Goal: Information Seeking & Learning: Check status

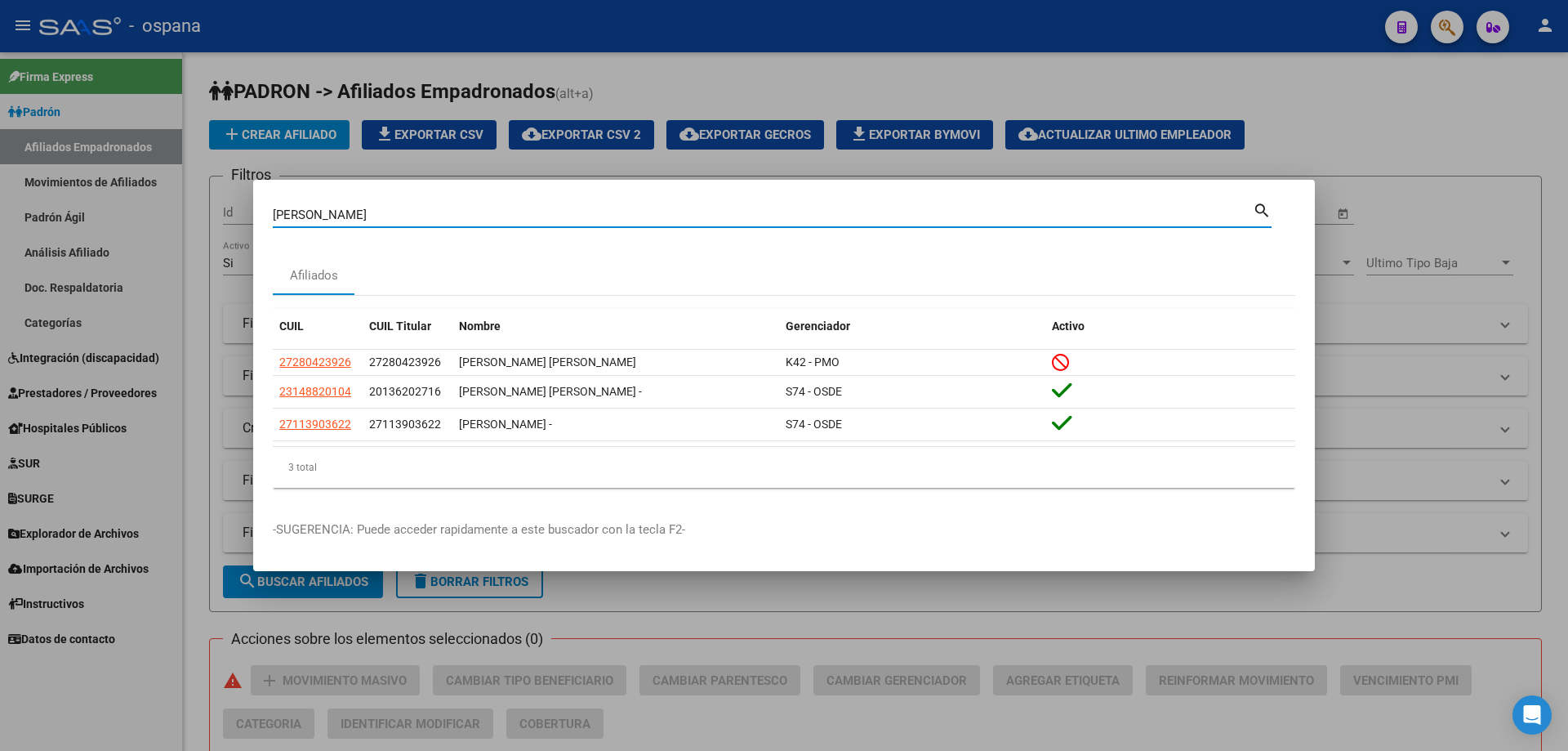
drag, startPoint x: 368, startPoint y: 217, endPoint x: 97, endPoint y: 168, distance: 275.4
click at [97, 168] on div "[PERSON_NAME] Buscar (apellido, dni, cuil, nro traspaso, cuit, obra social) sea…" at bounding box center [784, 376] width 1568 height 751
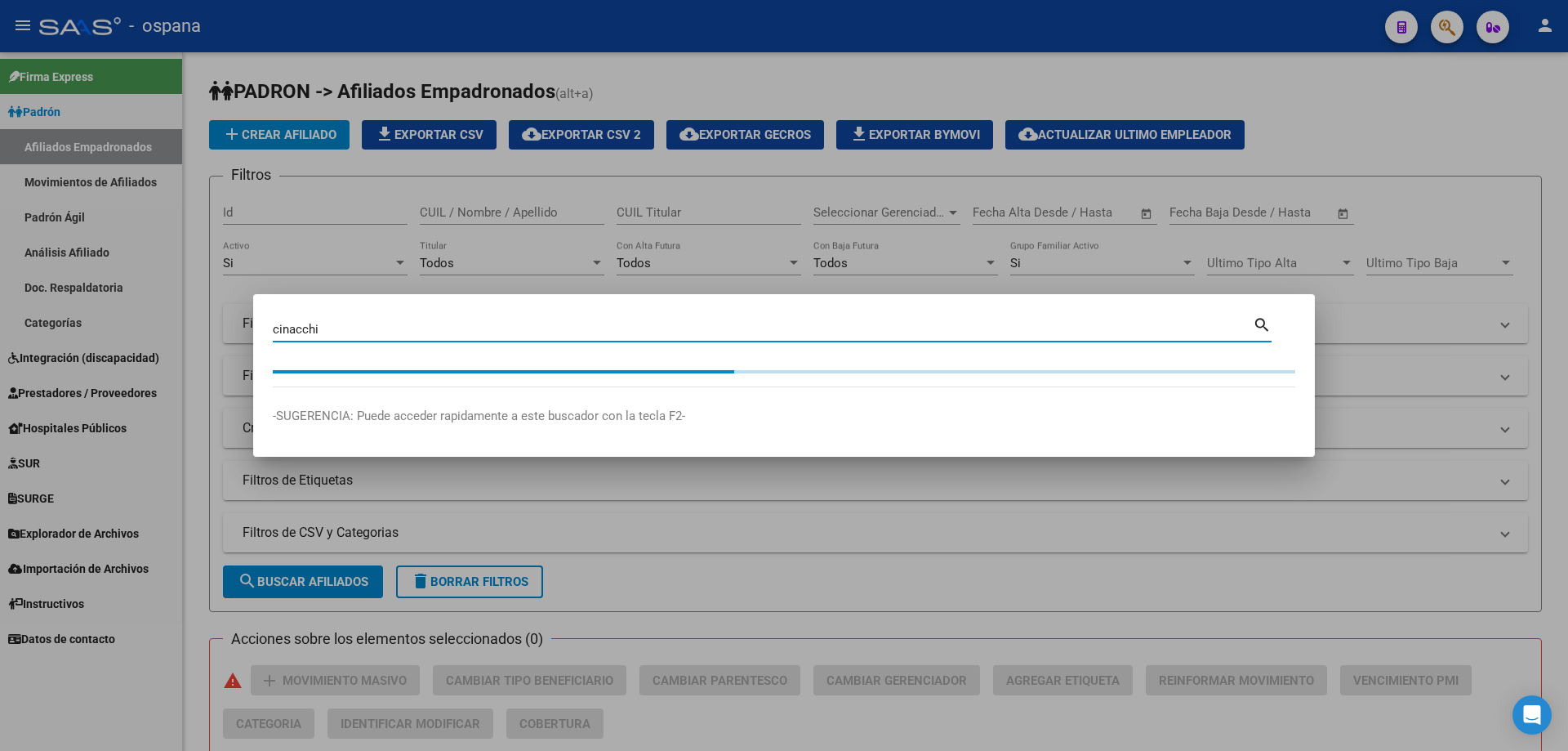
type input "cinacchi"
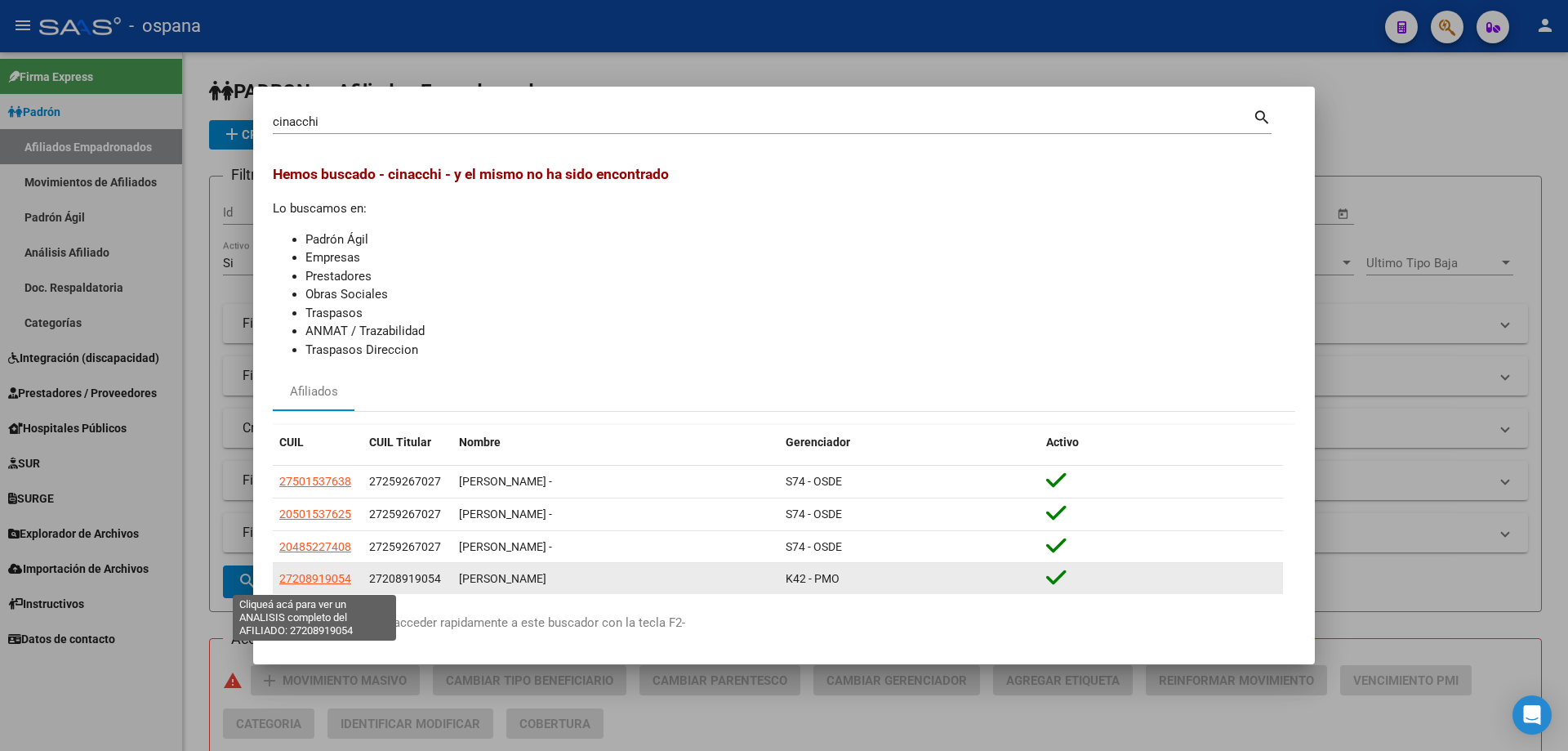
click at [332, 581] on span "27208919054" at bounding box center [315, 578] width 72 height 13
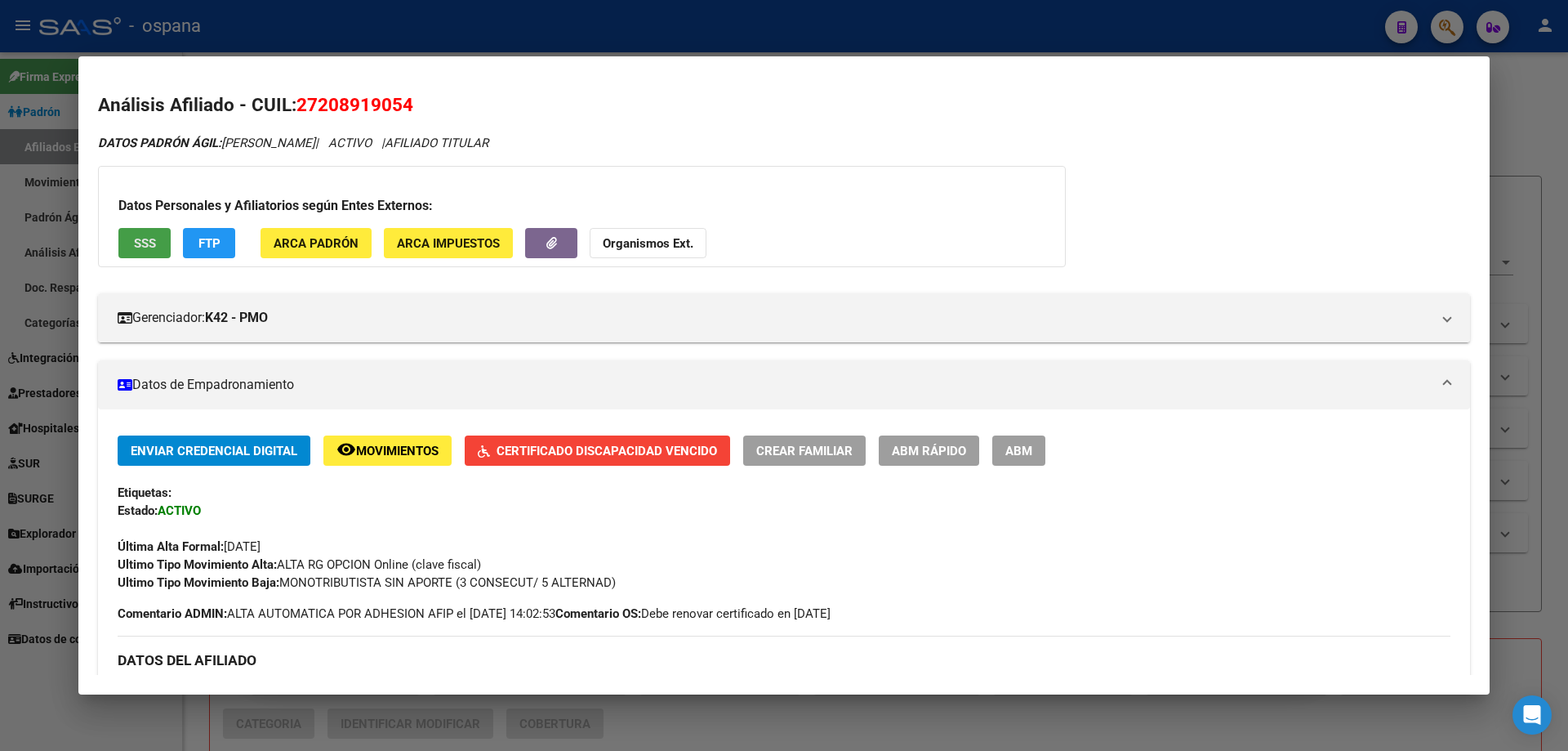
click at [148, 248] on span "SSS" at bounding box center [145, 243] width 22 height 14
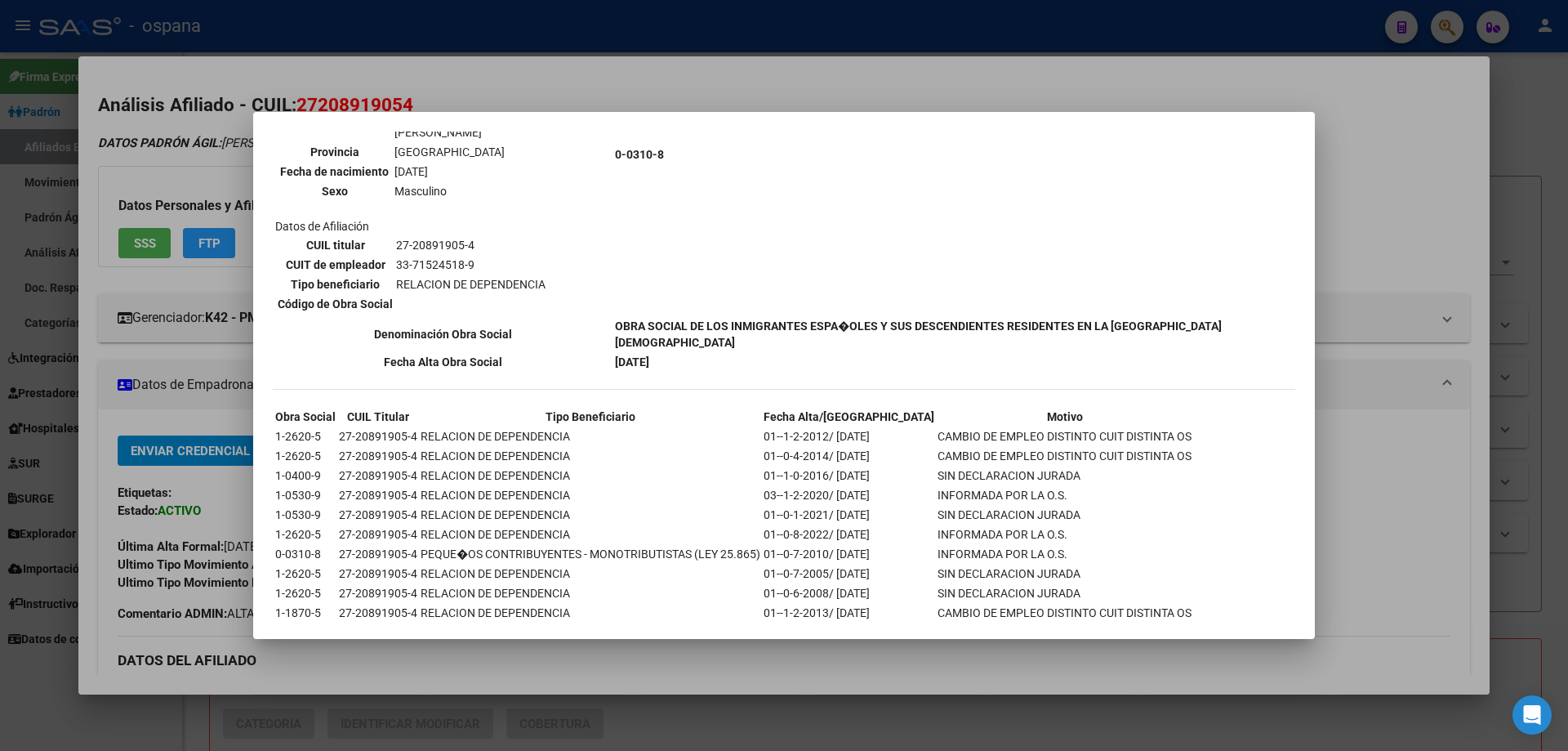
scroll to position [787, 0]
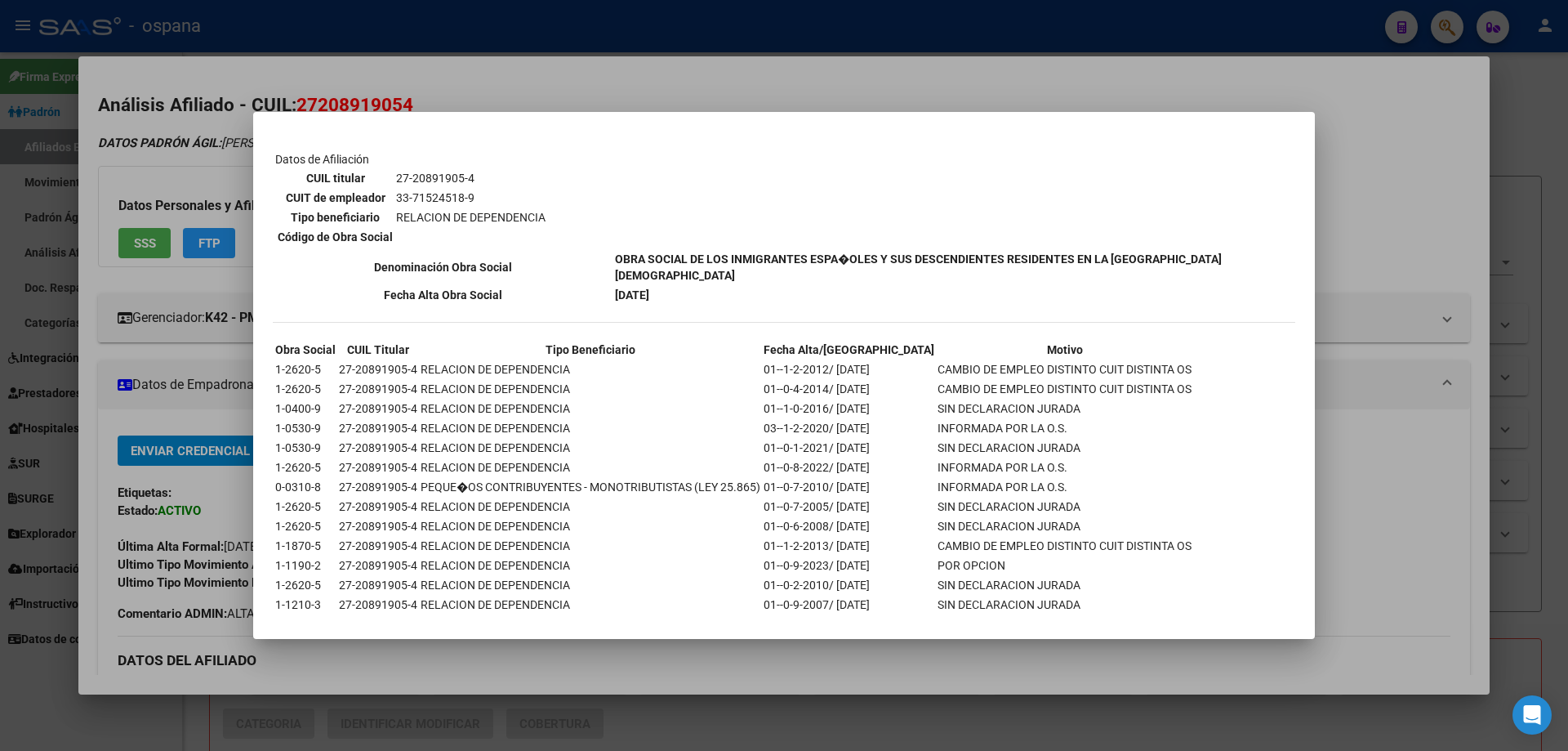
click at [115, 275] on div at bounding box center [784, 376] width 1568 height 751
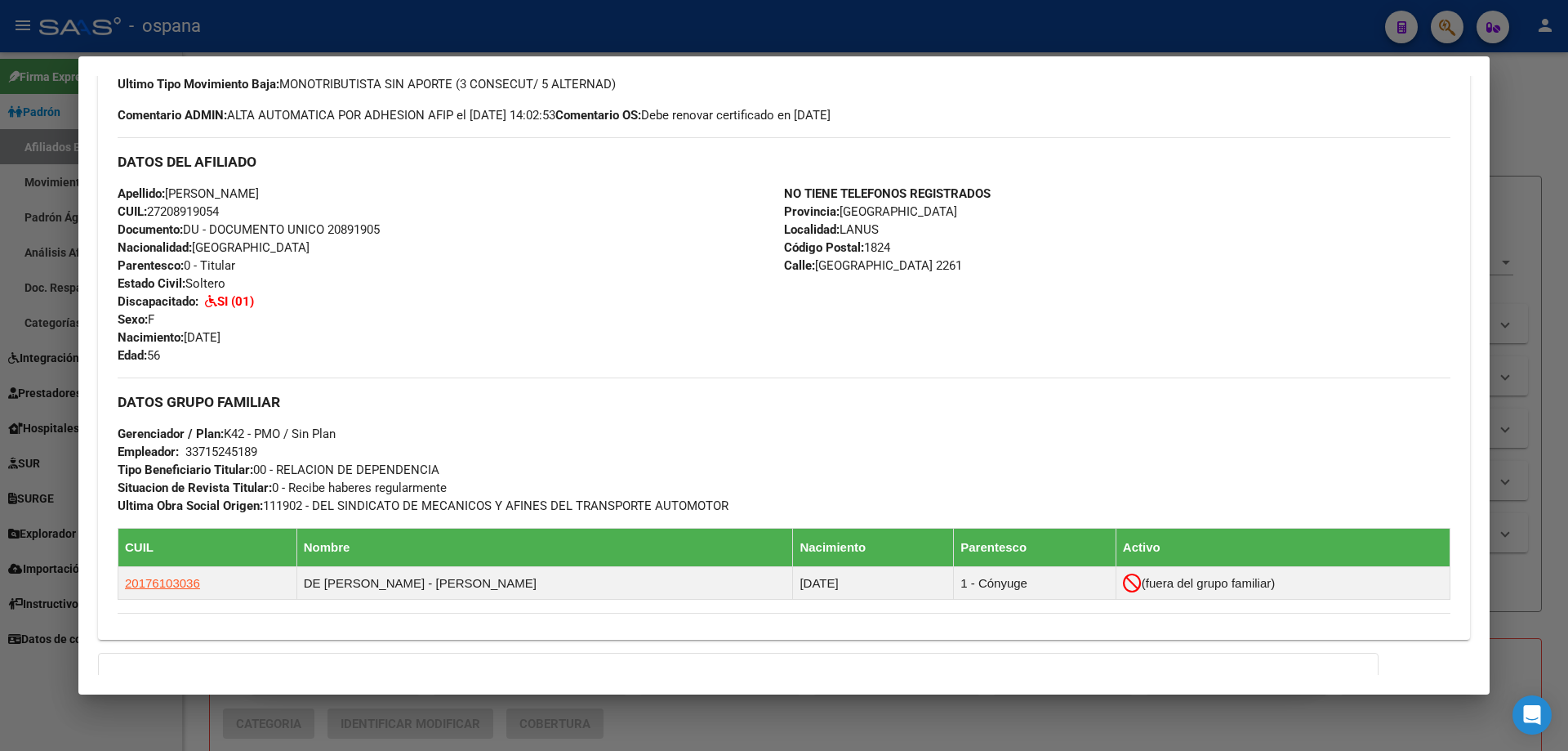
scroll to position [654, 0]
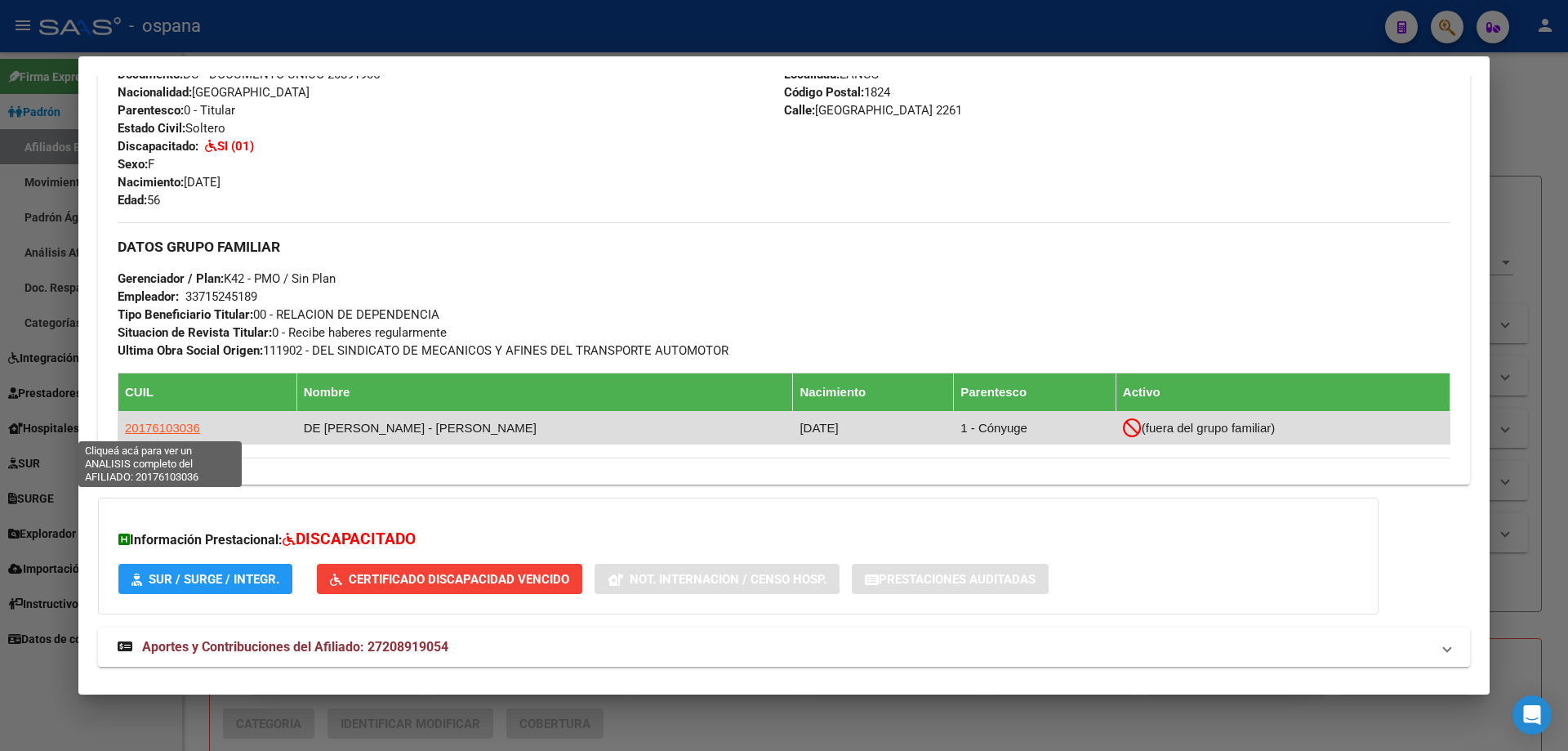
click at [158, 425] on span "20176103036" at bounding box center [162, 427] width 75 height 14
type textarea "20176103036"
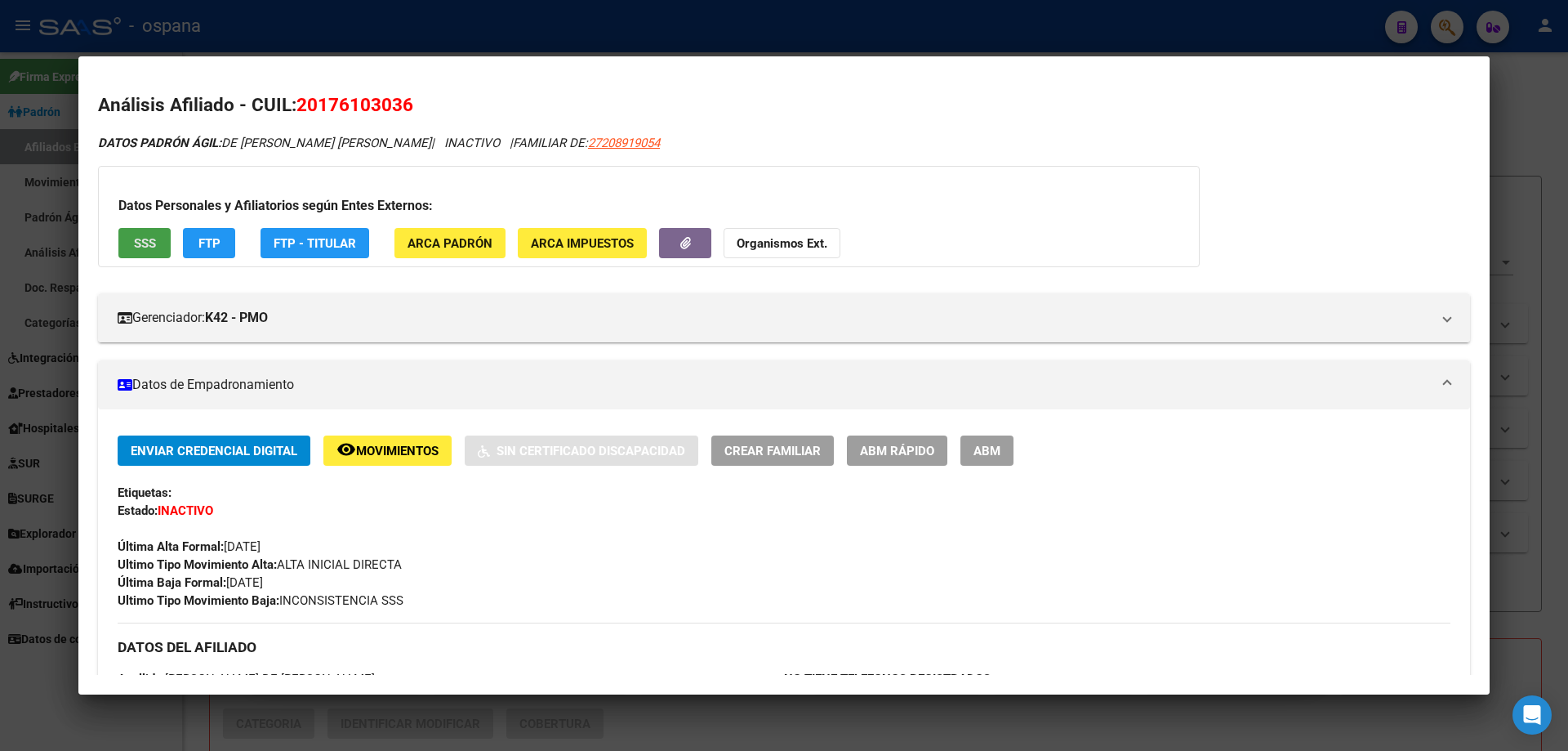
click at [166, 243] on button "SSS" at bounding box center [145, 243] width 52 height 30
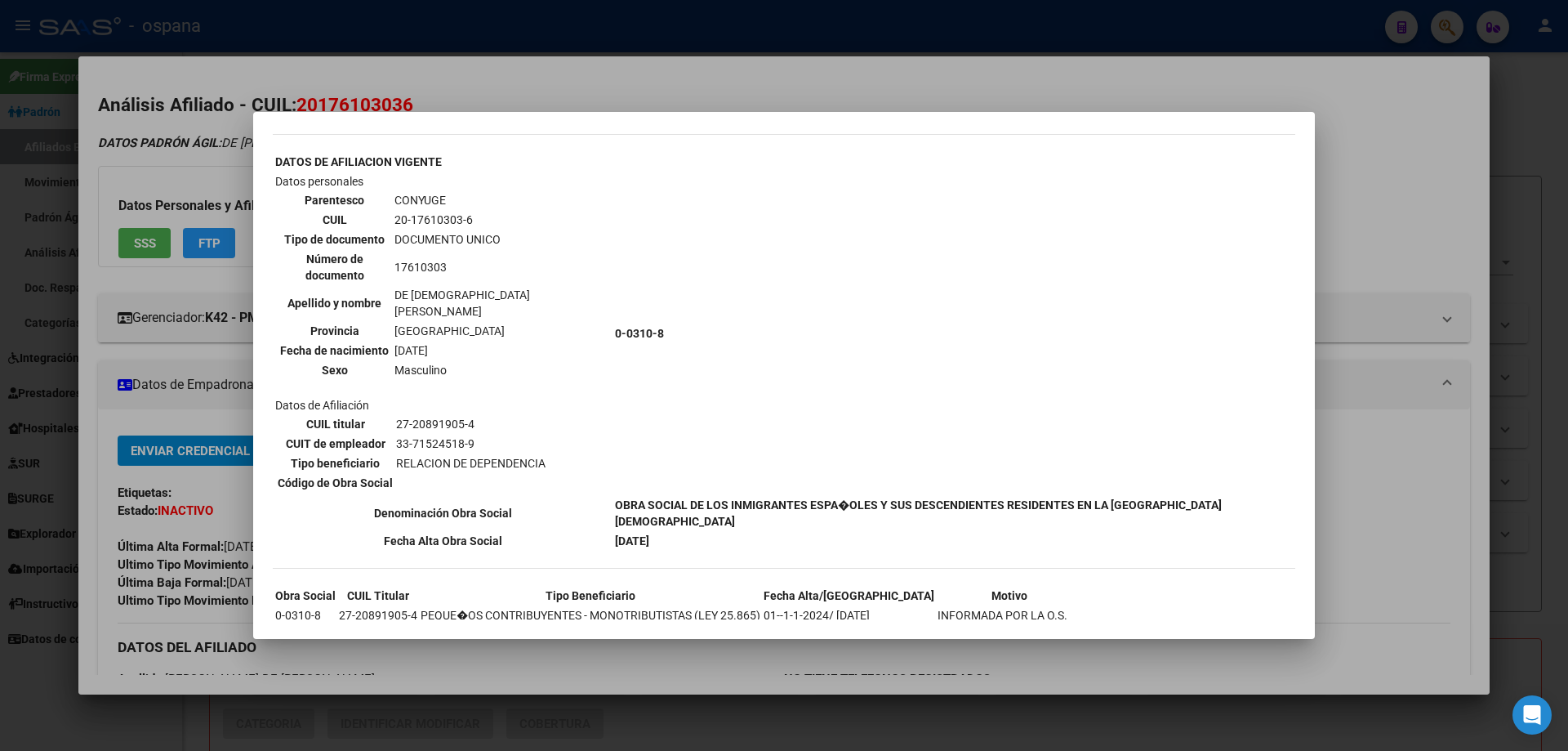
scroll to position [551, 0]
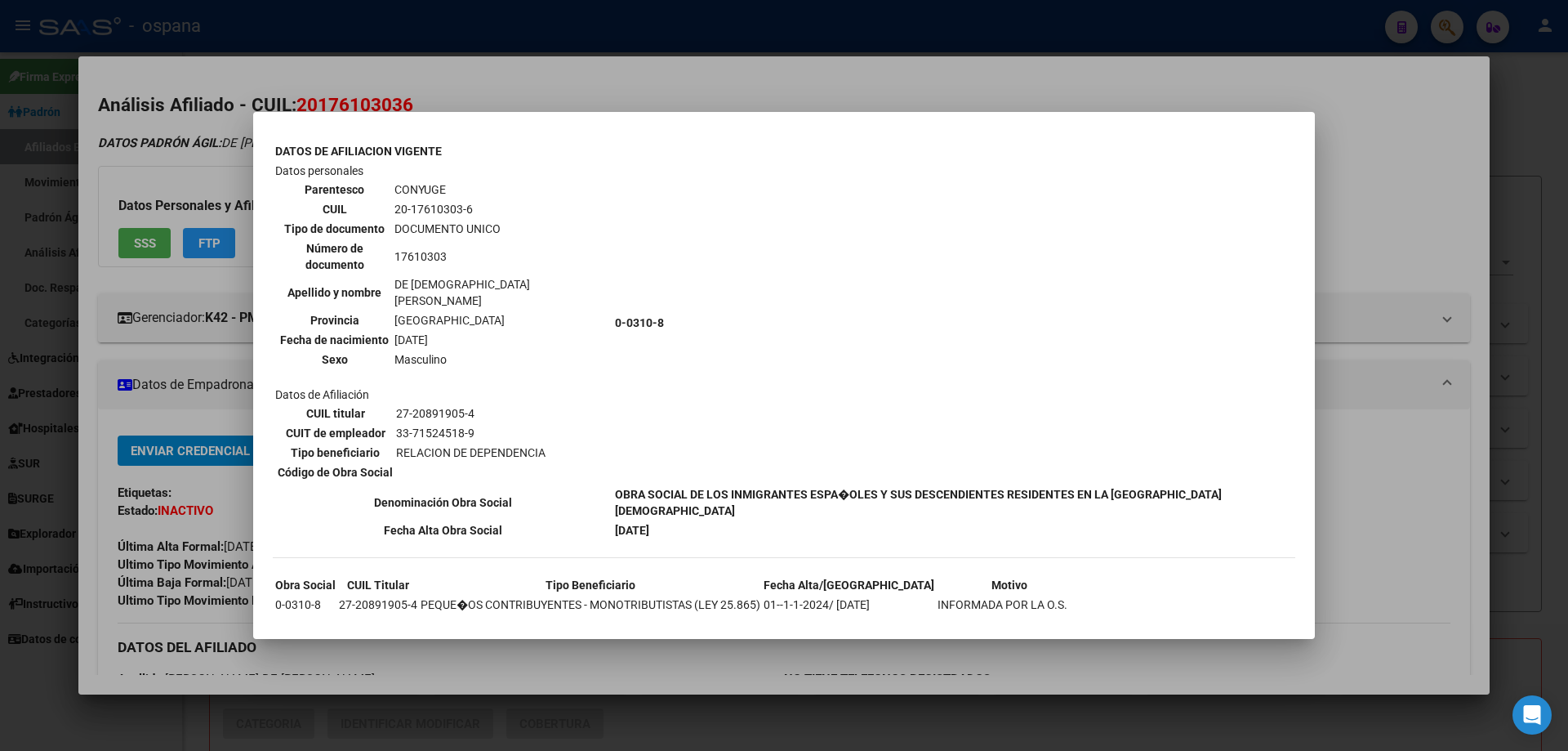
drag, startPoint x: 418, startPoint y: 206, endPoint x: 467, endPoint y: 203, distance: 49.1
click at [467, 203] on td "20-17610303-6" at bounding box center [502, 209] width 217 height 18
copy td "17610303"
click at [146, 173] on div at bounding box center [784, 376] width 1568 height 751
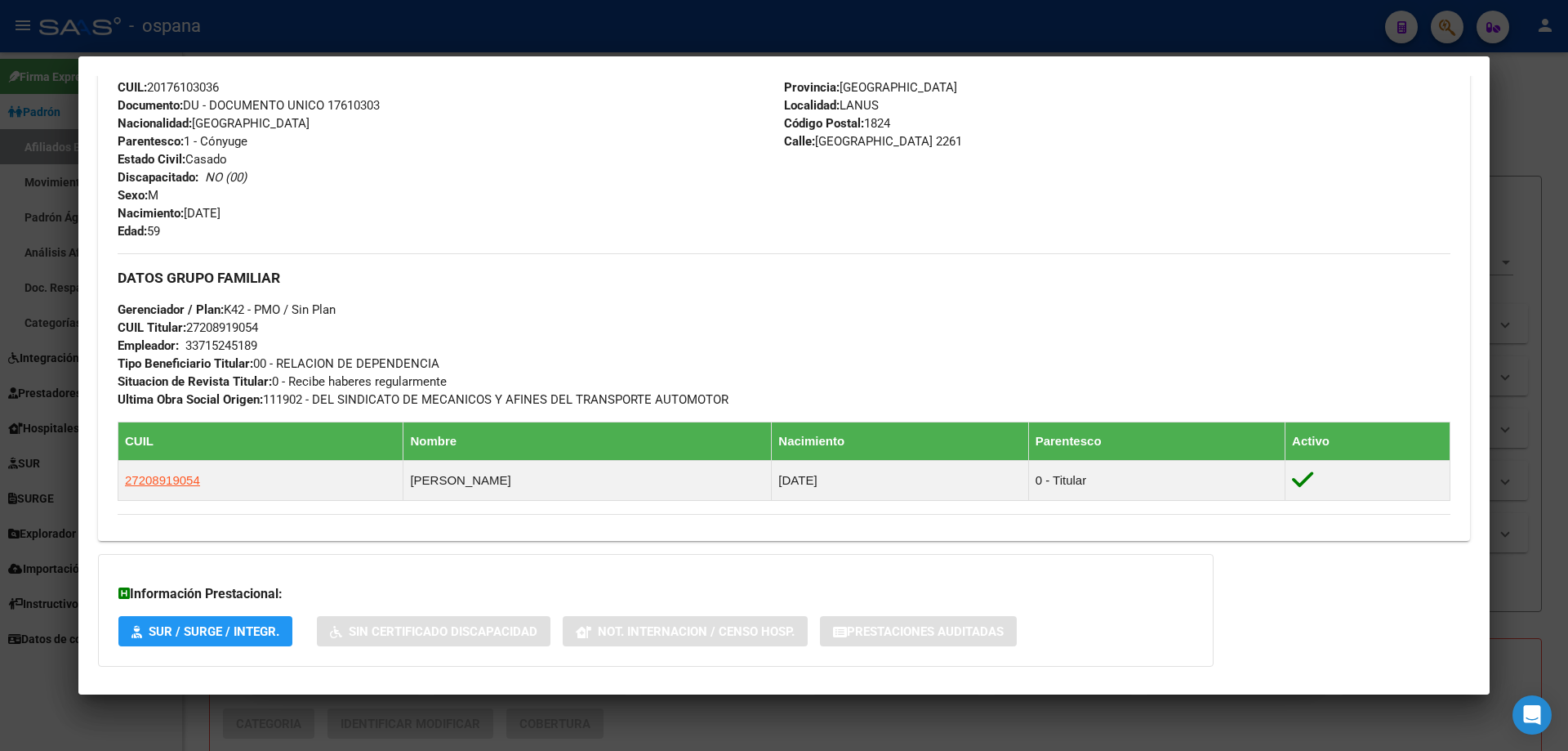
scroll to position [729, 0]
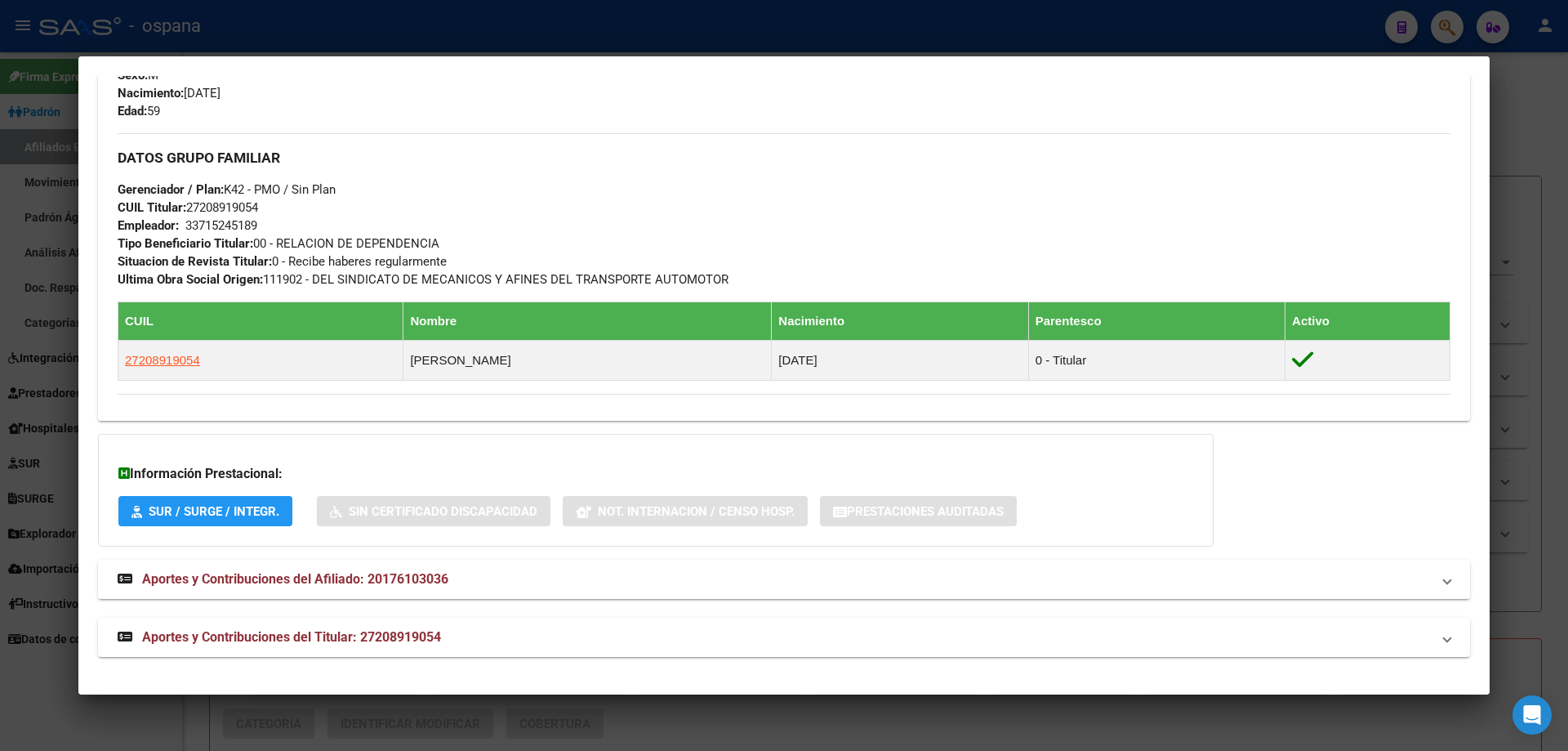
click at [392, 581] on span "Aportes y Contribuciones del Afiliado: 20176103036" at bounding box center [295, 578] width 306 height 15
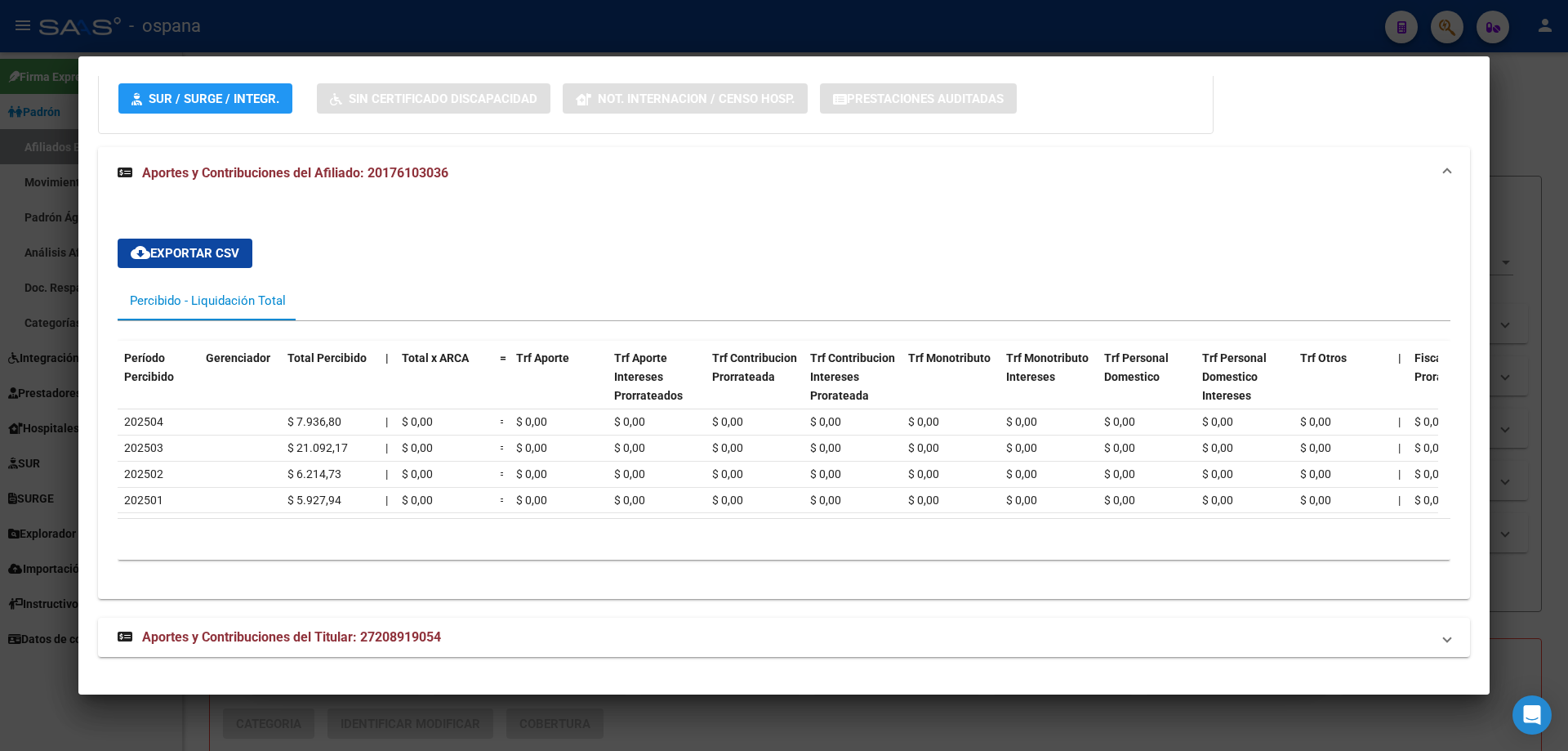
scroll to position [1154, 0]
click at [368, 625] on mat-expansion-panel-header "Aportes y Contribuciones del Titular: 27208919054" at bounding box center [784, 637] width 1373 height 39
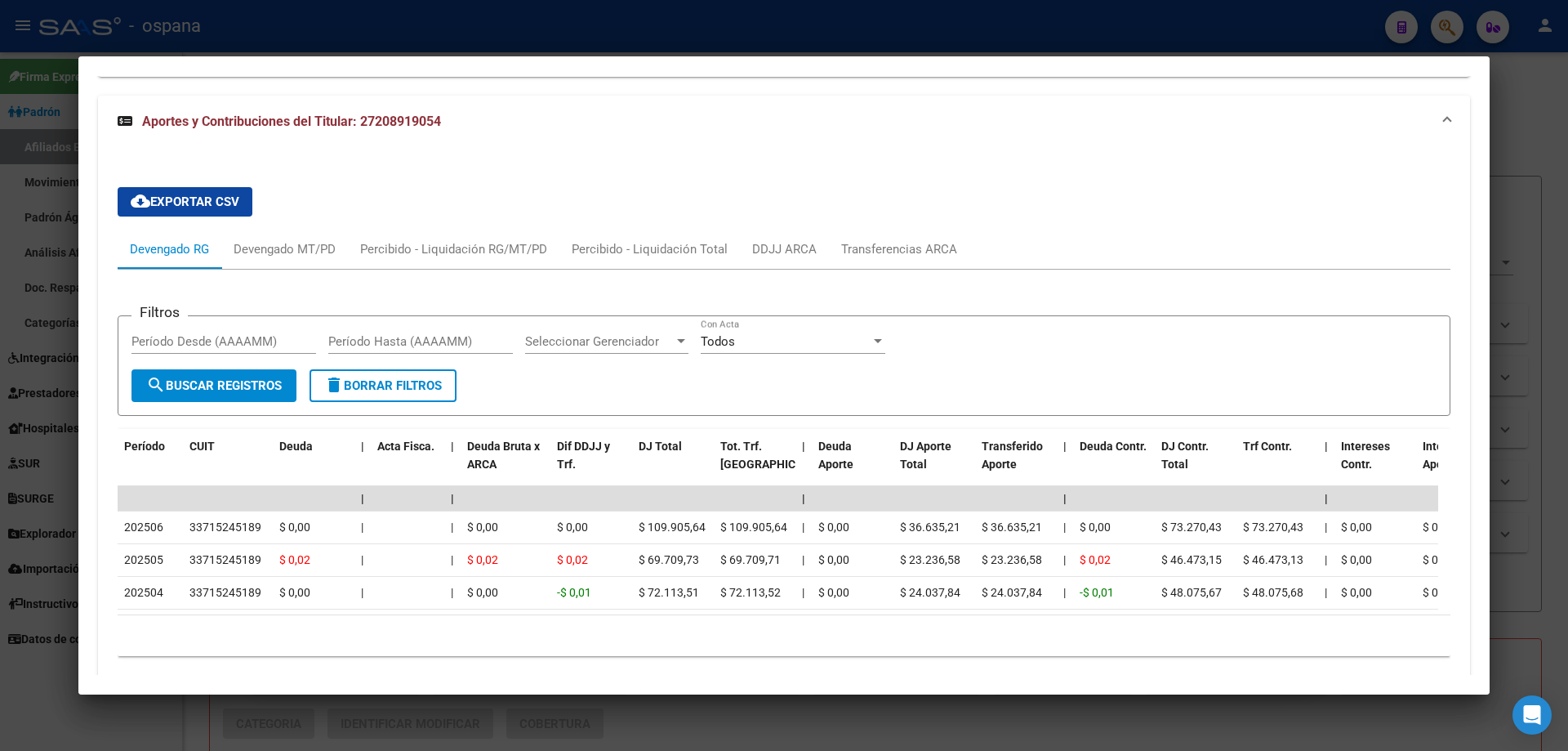
scroll to position [1729, 0]
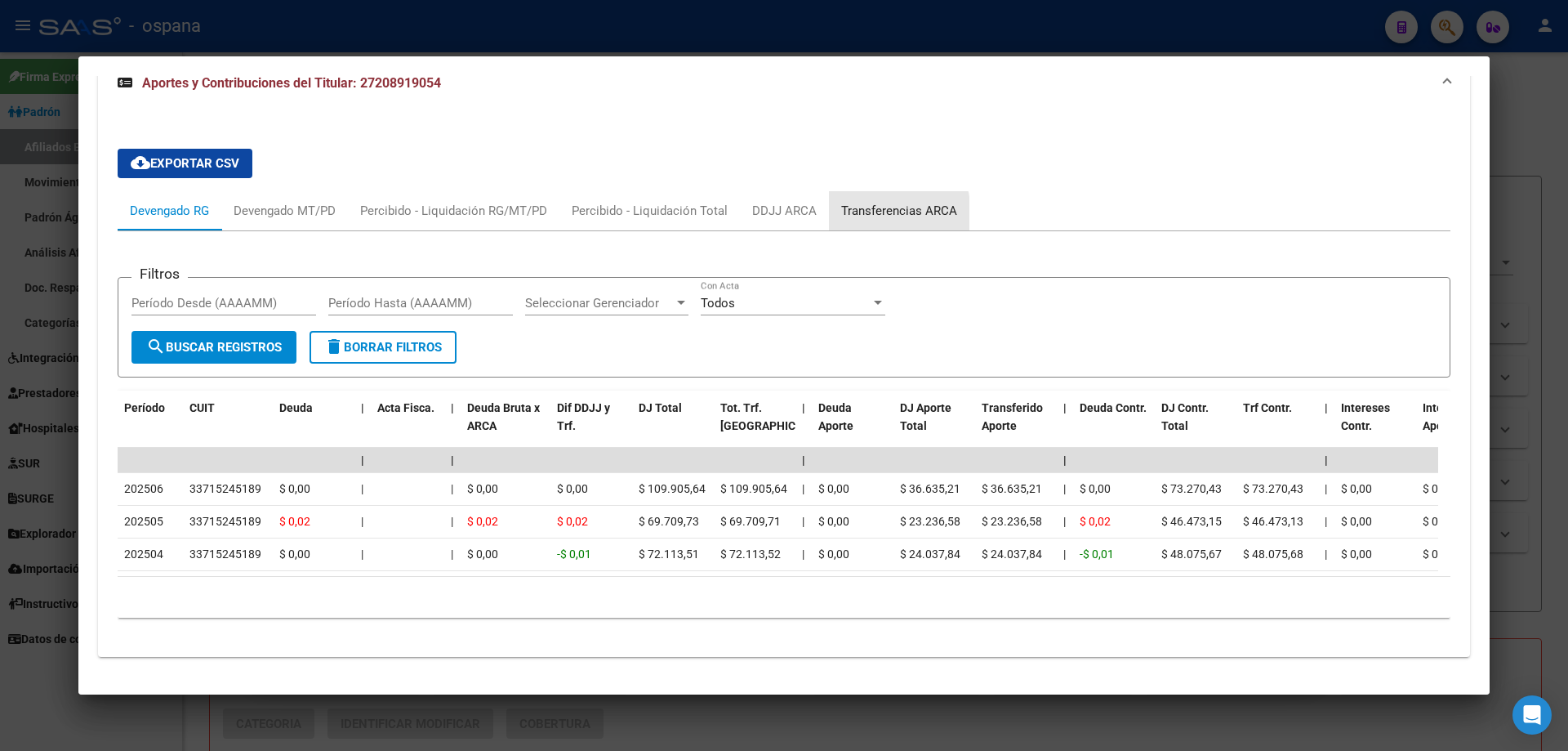
click at [860, 202] on div "Transferencias ARCA" at bounding box center [899, 211] width 116 height 18
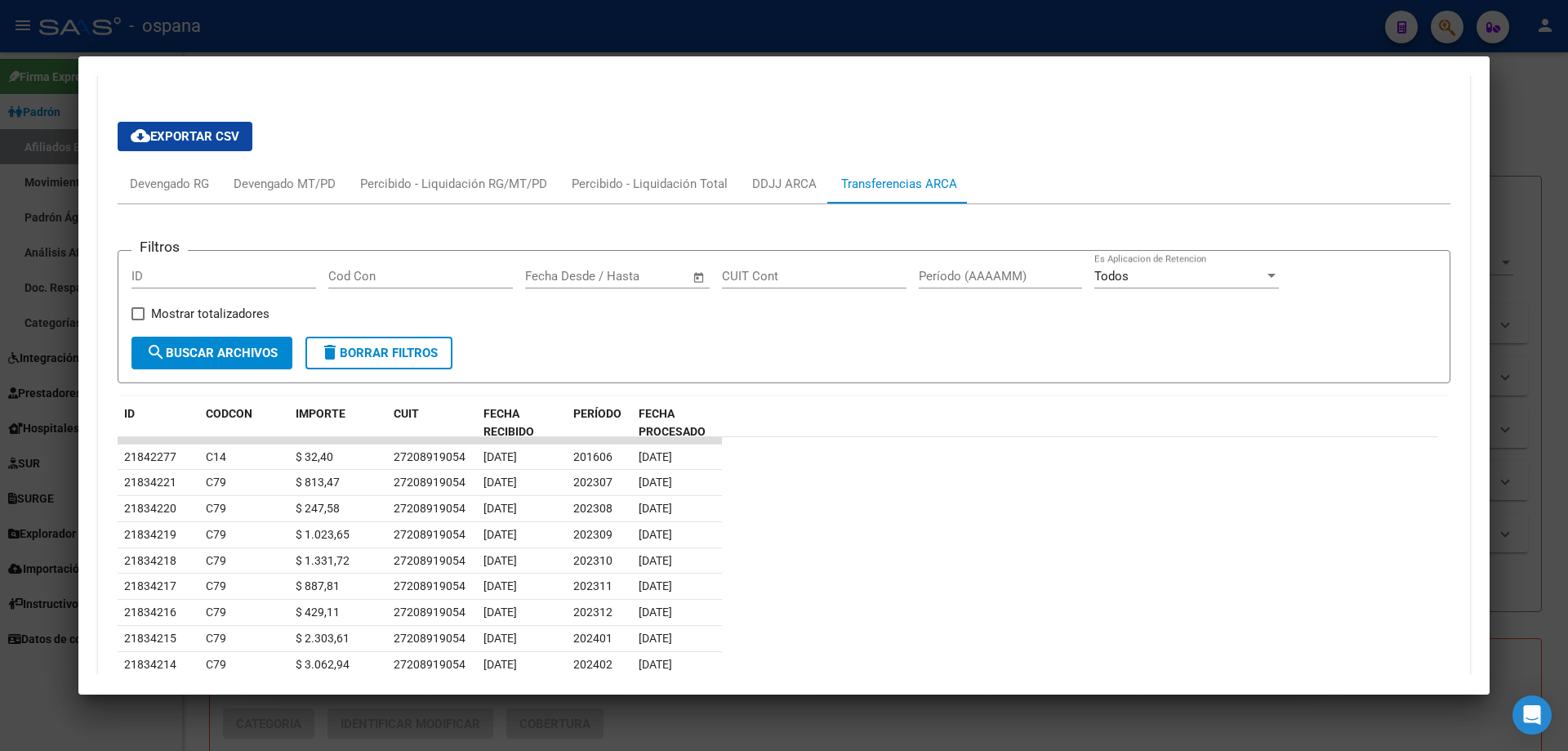
scroll to position [1647, 0]
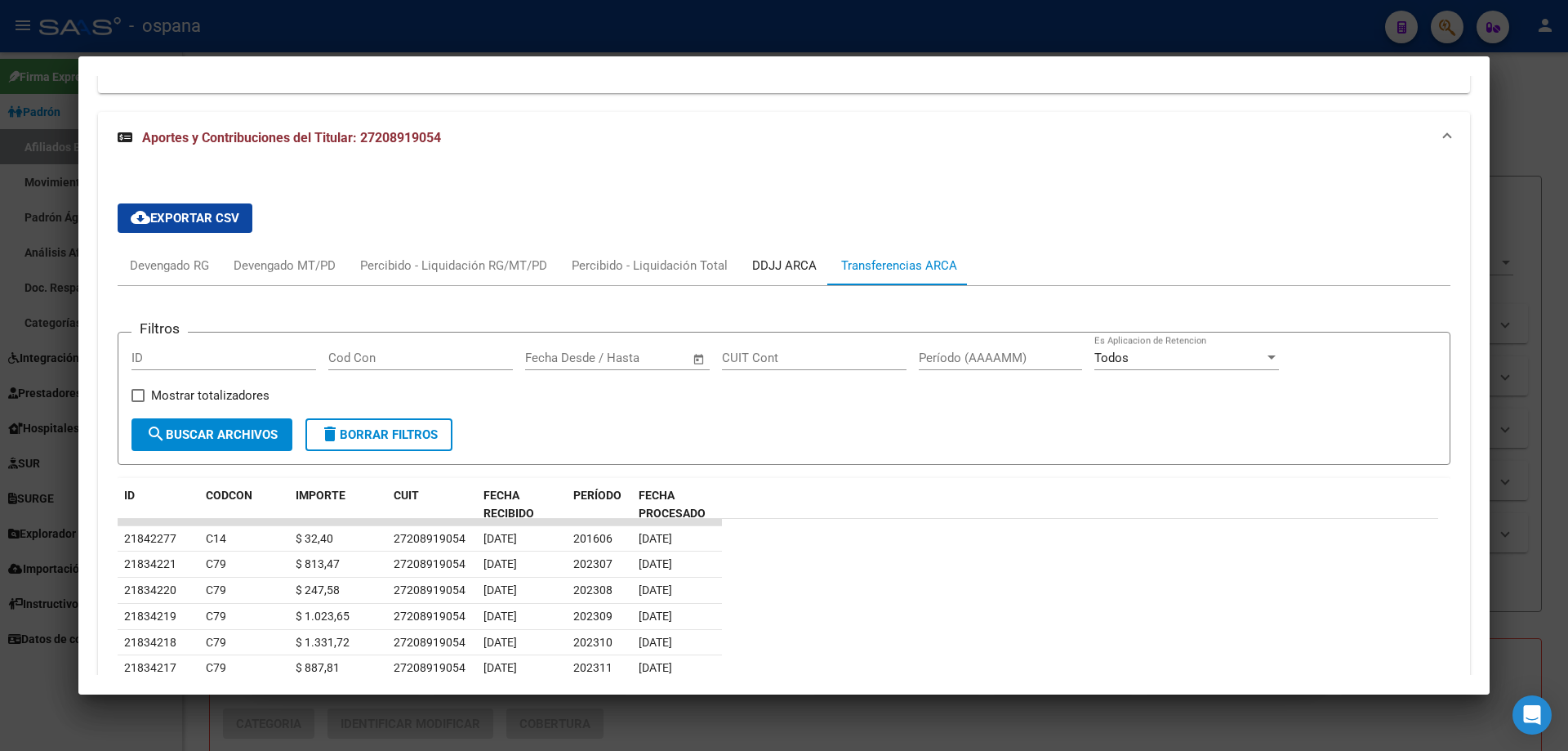
click at [770, 275] on div "DDJJ ARCA" at bounding box center [785, 265] width 64 height 18
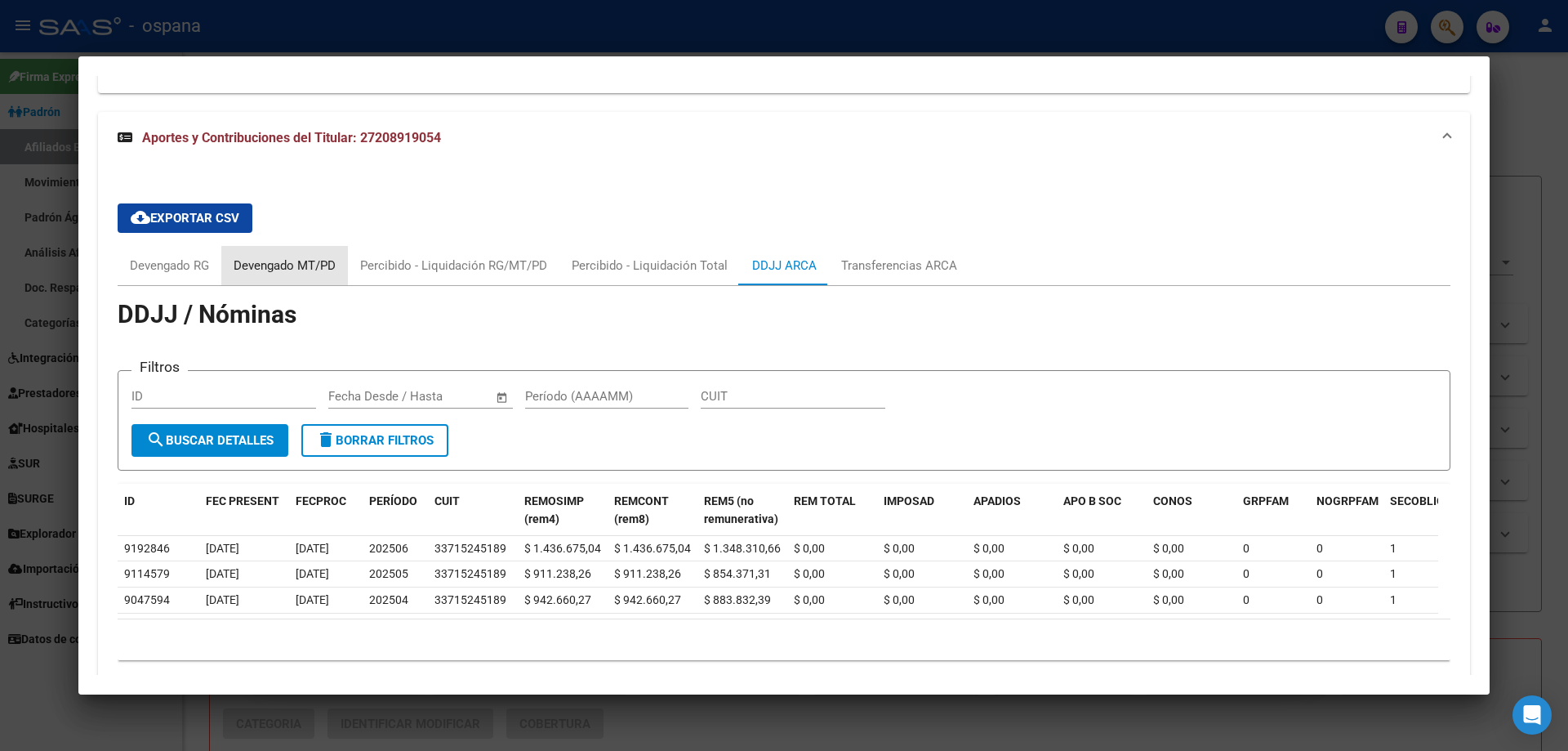
click at [326, 285] on div "Devengado MT/PD" at bounding box center [285, 266] width 127 height 39
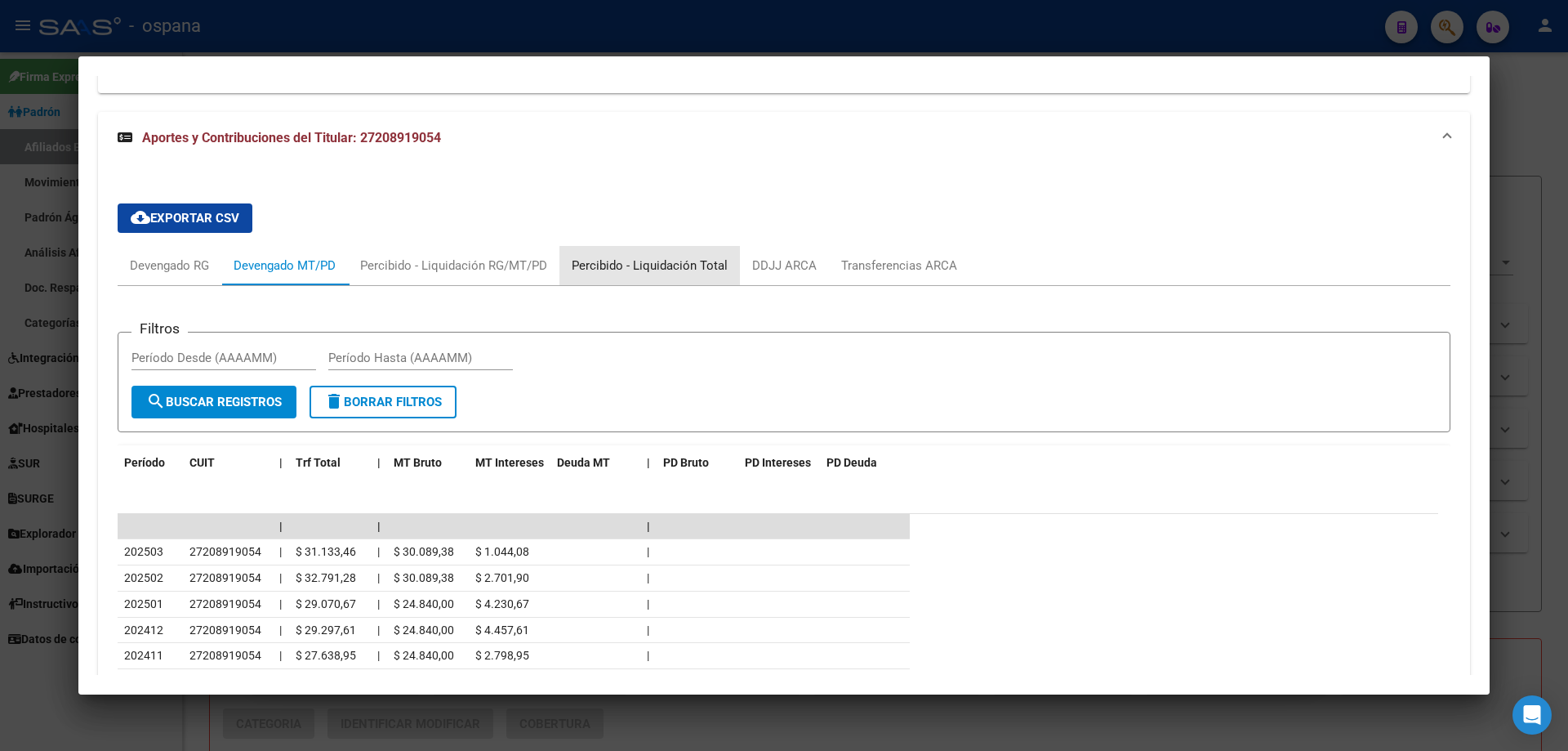
click at [655, 275] on div "Percibido - Liquidación Total" at bounding box center [650, 265] width 156 height 18
